Goal: Information Seeking & Learning: Learn about a topic

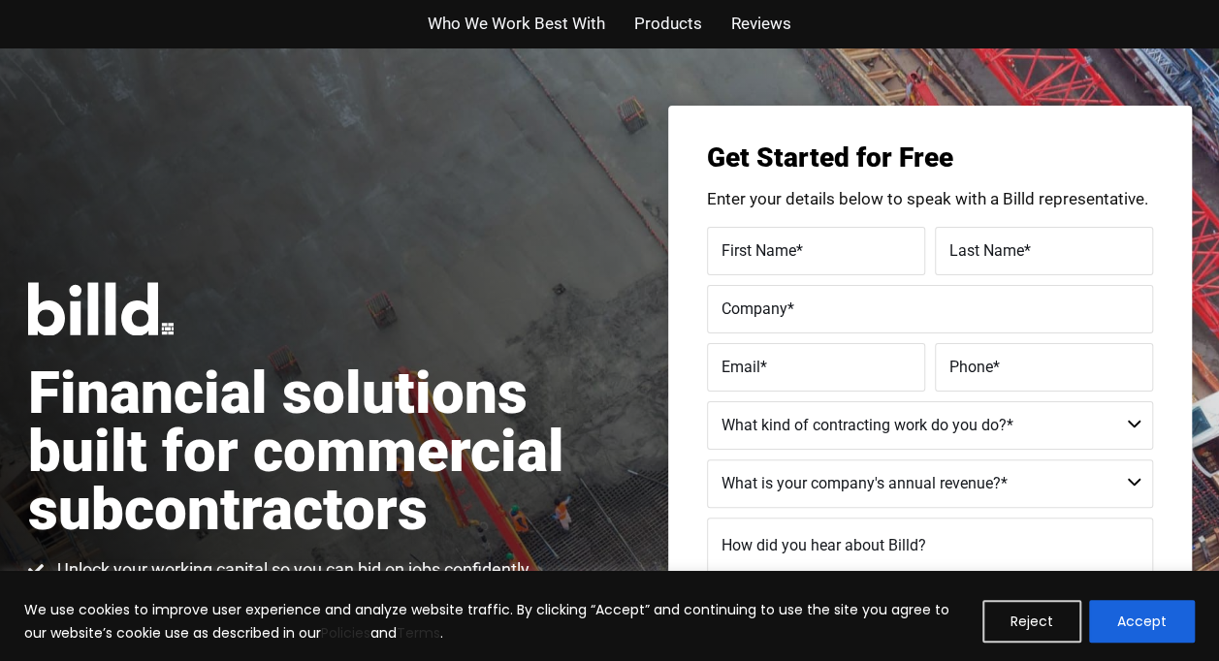
click at [766, 24] on span "Reviews" at bounding box center [761, 24] width 60 height 28
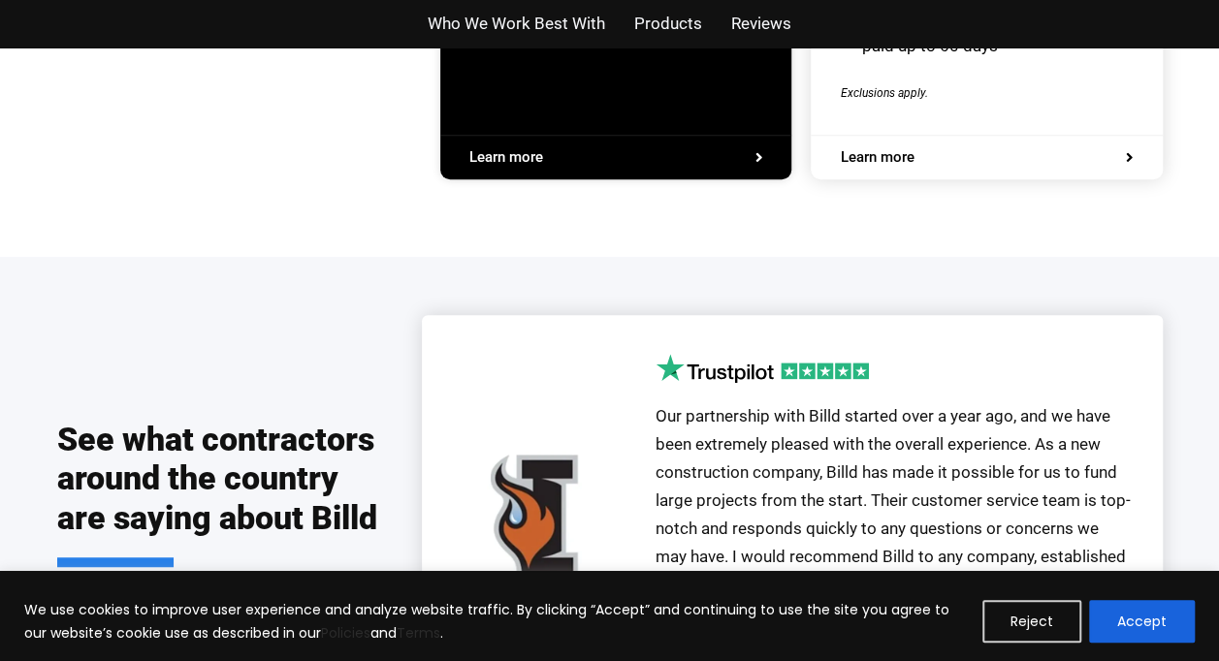
scroll to position [4266, 0]
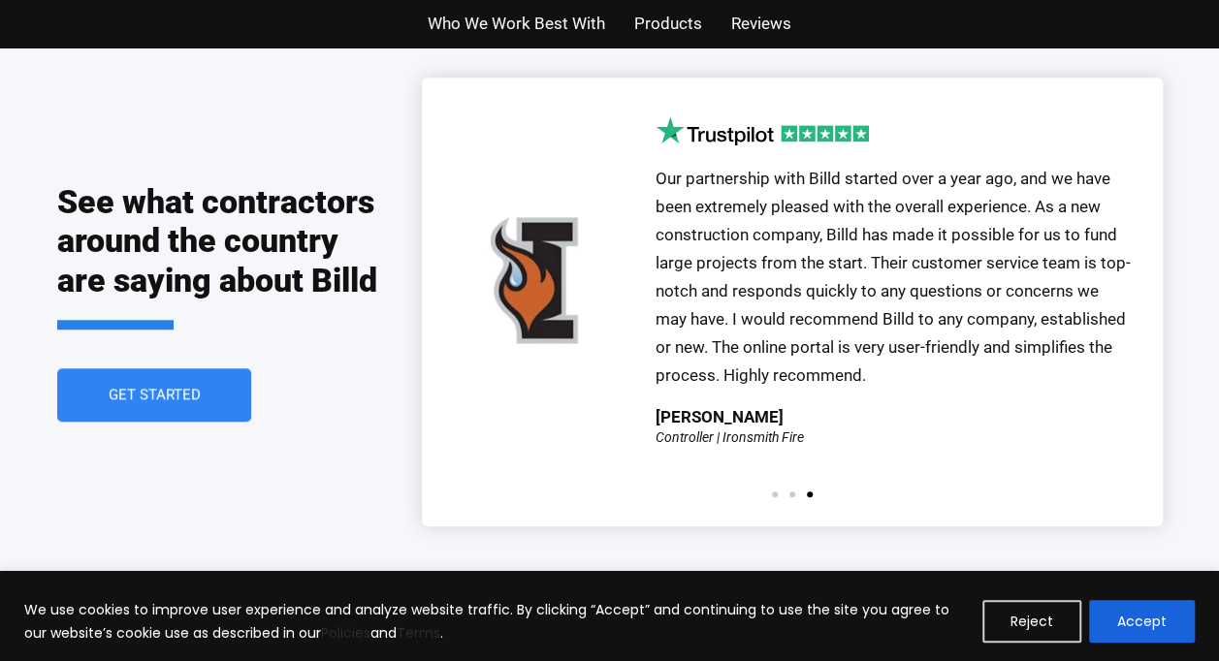
click at [675, 21] on span "Products" at bounding box center [668, 24] width 68 height 28
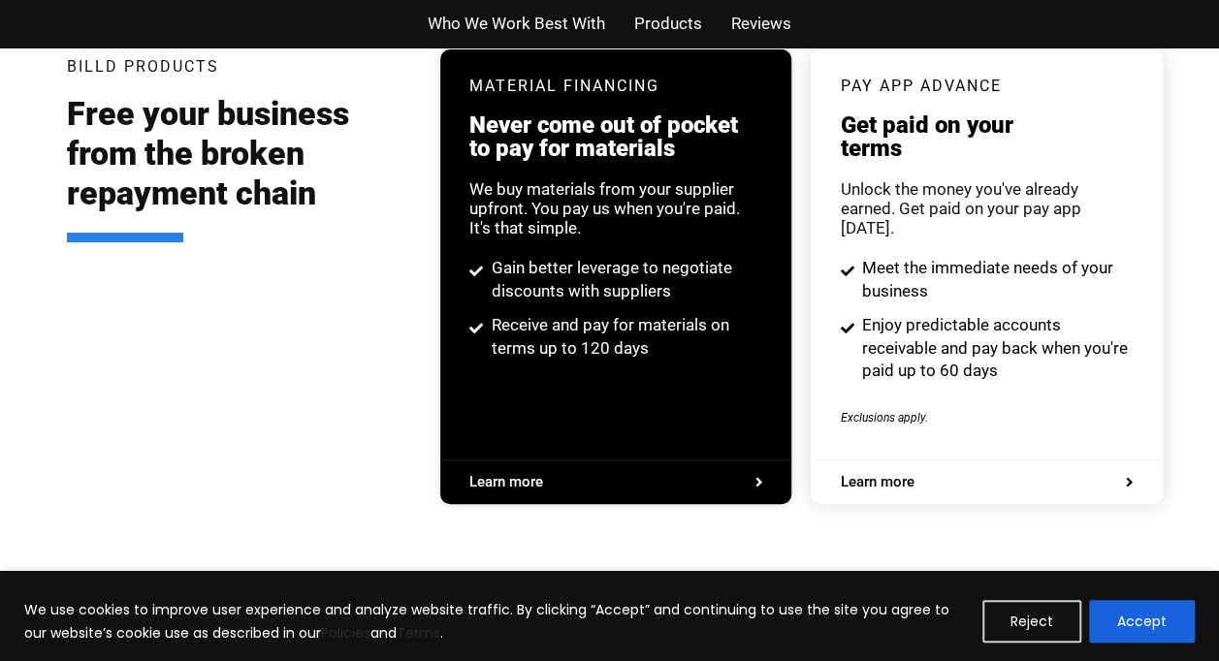
scroll to position [3695, 0]
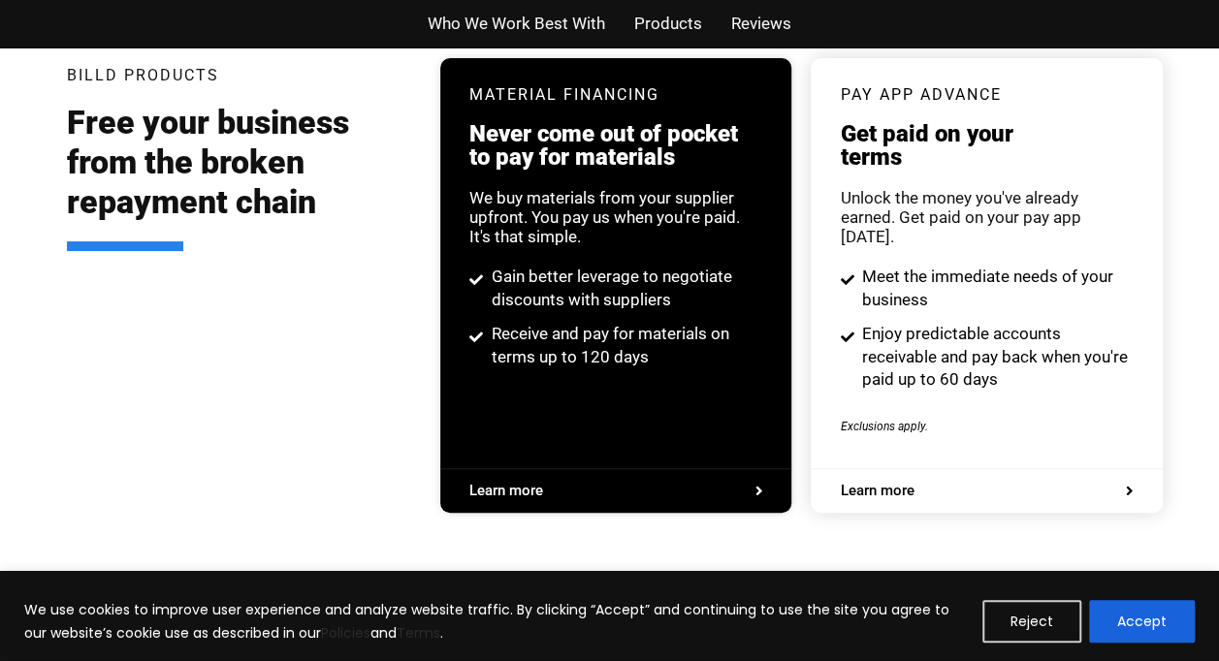
click at [553, 26] on span "Who We Work Best With" at bounding box center [516, 24] width 177 height 28
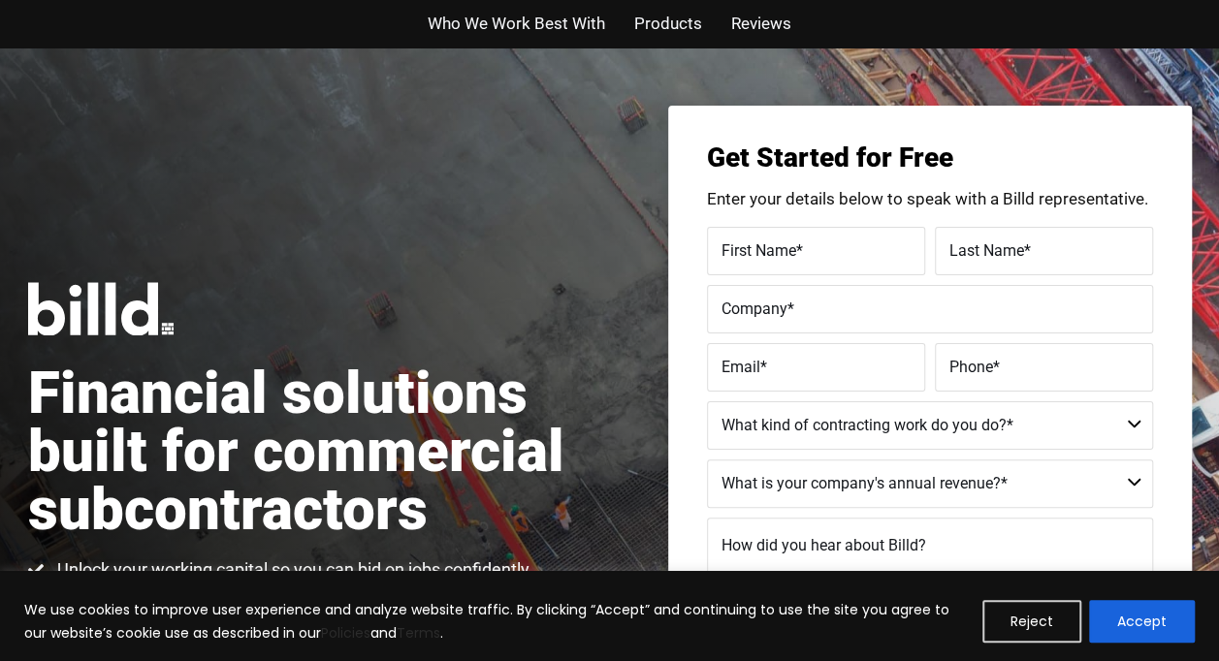
click at [682, 27] on span "Products" at bounding box center [668, 24] width 68 height 28
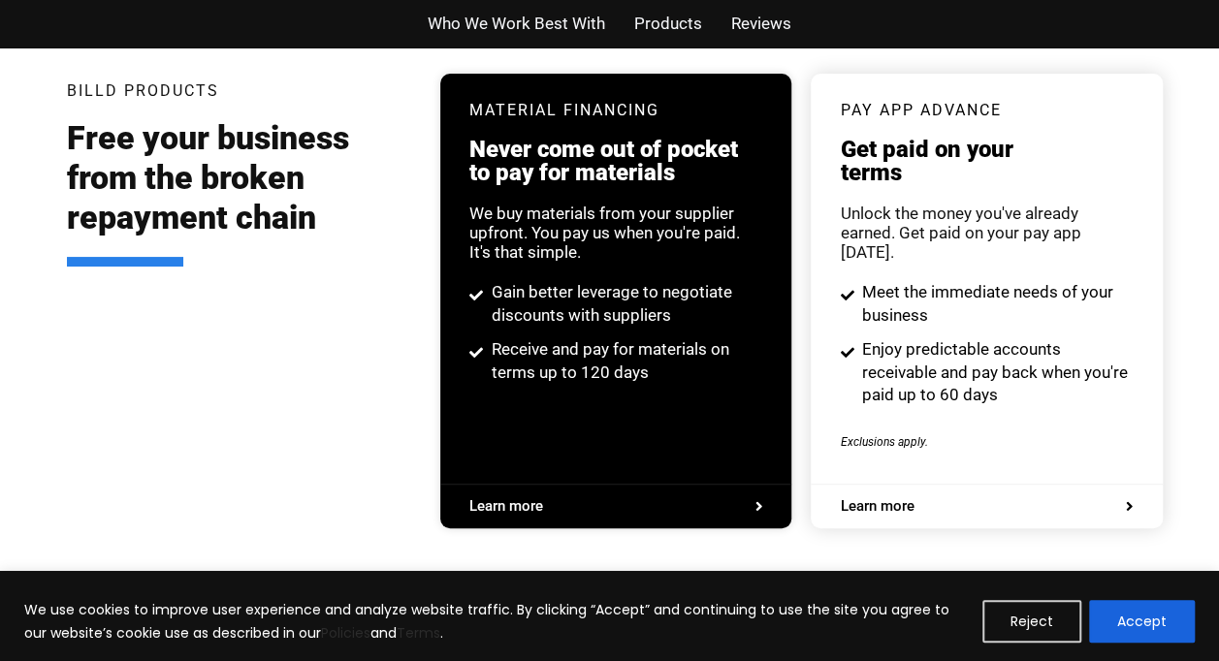
scroll to position [3695, 0]
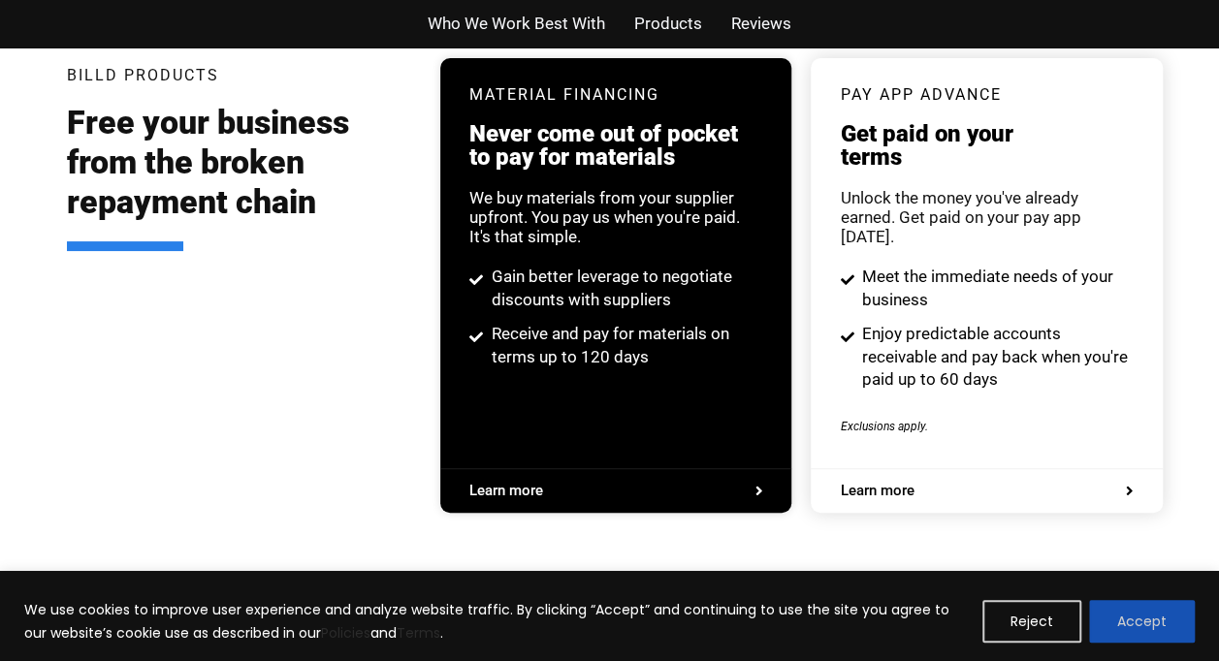
click at [1125, 619] on button "Accept" at bounding box center [1142, 621] width 106 height 43
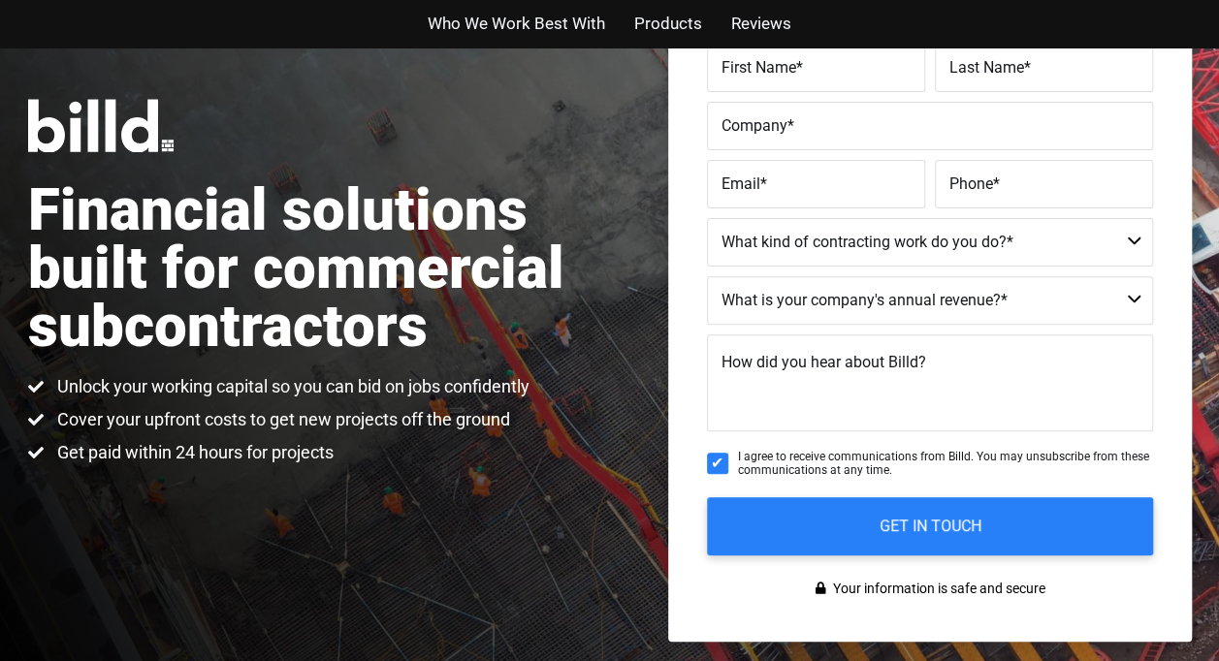
scroll to position [0, 0]
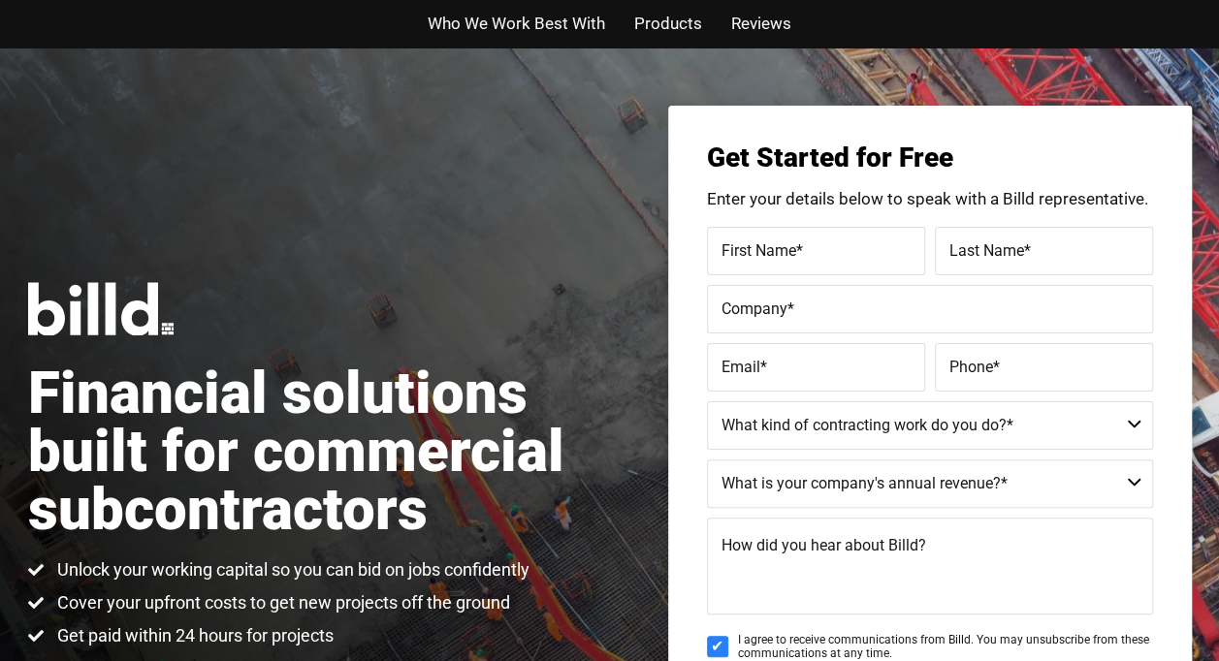
click at [749, 23] on span "Reviews" at bounding box center [761, 24] width 60 height 28
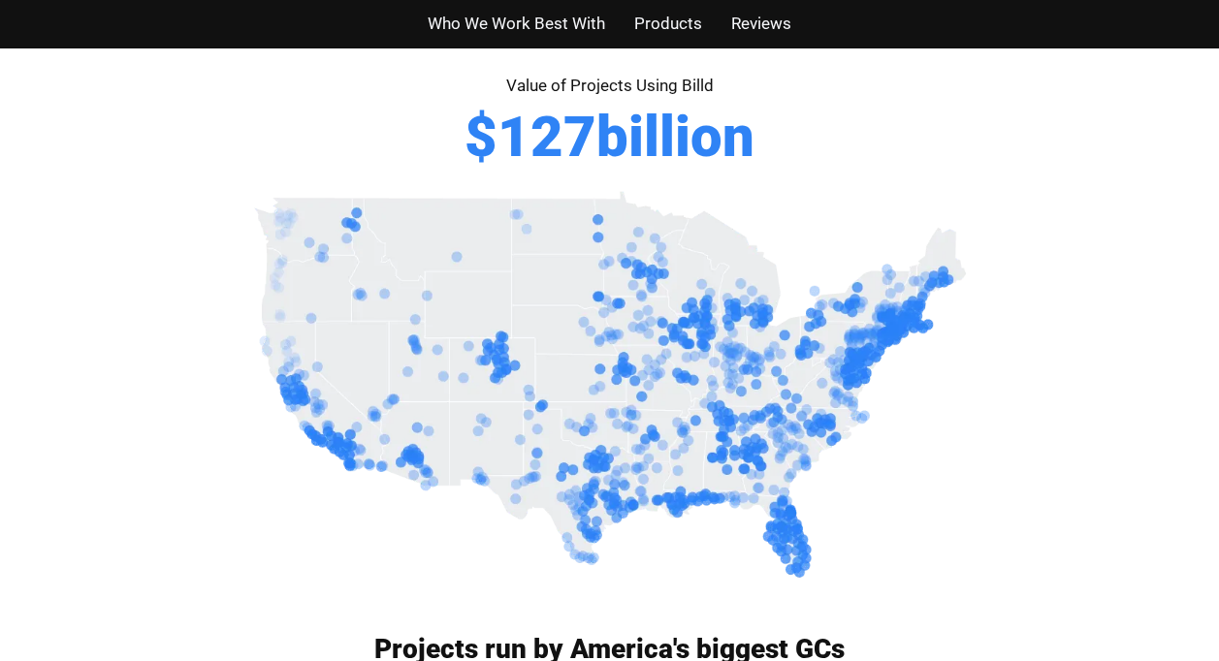
scroll to position [740, 0]
